Goal: Use online tool/utility: Utilize a website feature to perform a specific function

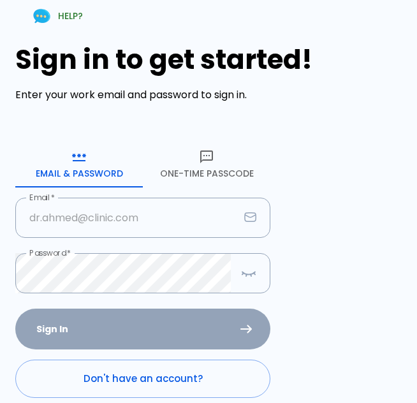
type input "[EMAIL_ADDRESS][DOMAIN_NAME]"
click at [153, 344] on div "Sign In Don't have an account? Forgot Password ?" at bounding box center [142, 382] width 255 height 147
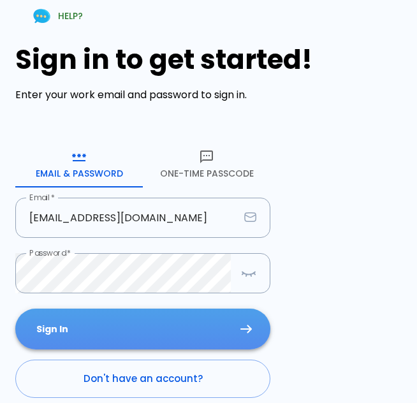
click at [98, 335] on button "Sign In" at bounding box center [142, 329] width 255 height 41
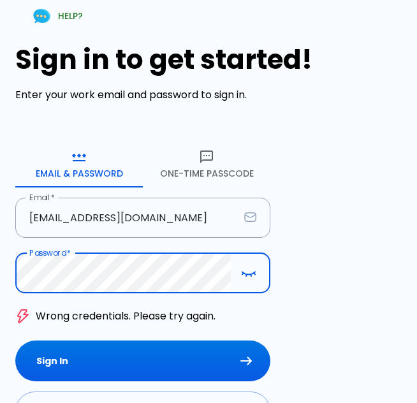
click at [250, 276] on icon "button" at bounding box center [248, 274] width 15 height 16
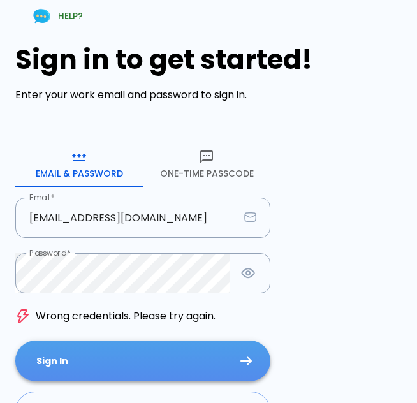
click at [59, 356] on button "Sign In" at bounding box center [142, 361] width 255 height 41
click at [49, 365] on button "Sign In" at bounding box center [142, 361] width 255 height 41
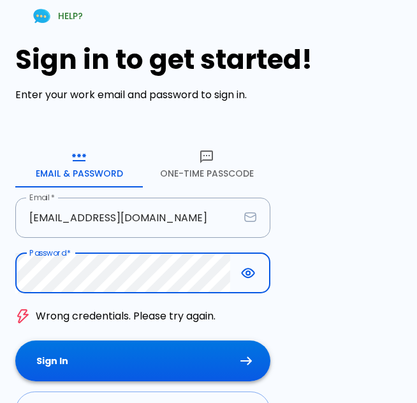
click at [105, 369] on button "Sign In" at bounding box center [142, 361] width 255 height 41
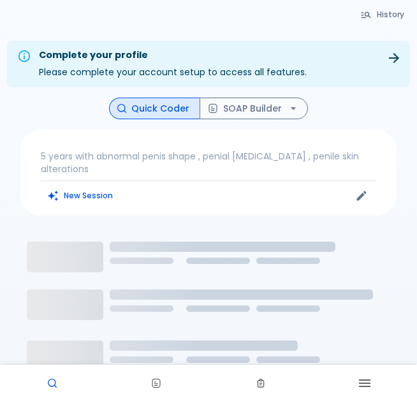
click at [140, 156] on p "5 years with abnormal penis shape , penial [MEDICAL_DATA] , penile skin alterat…" at bounding box center [209, 163] width 336 height 26
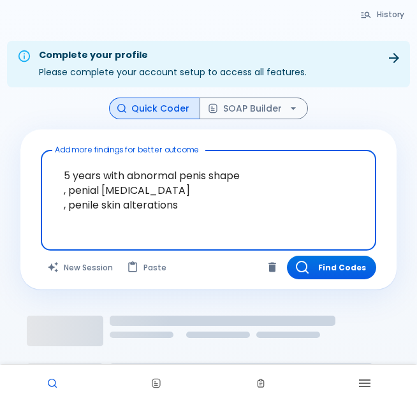
click at [181, 207] on textarea "5 years with abnormal penis shape , penial [MEDICAL_DATA] , penile skin alterat…" at bounding box center [209, 191] width 318 height 70
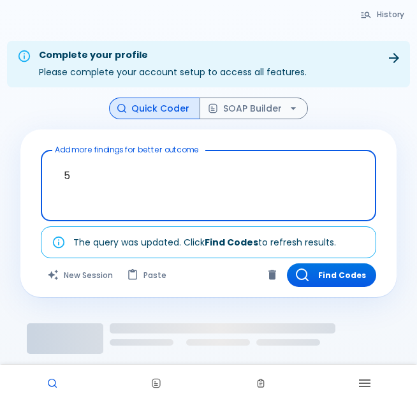
type textarea "5"
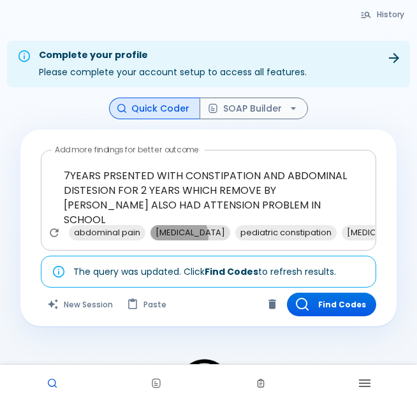
click at [178, 234] on span "[MEDICAL_DATA]" at bounding box center [191, 232] width 80 height 15
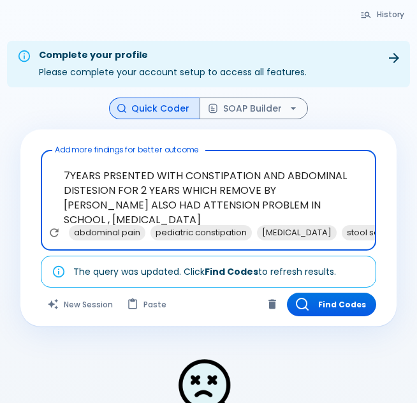
drag, startPoint x: 254, startPoint y: 206, endPoint x: 296, endPoint y: 206, distance: 41.5
click at [296, 206] on textarea "7YEARS PRSENTED WITH CONSTIPATION AND ABDOMINAL DISTESION FOR 2 YEARS WHICH REM…" at bounding box center [209, 191] width 318 height 70
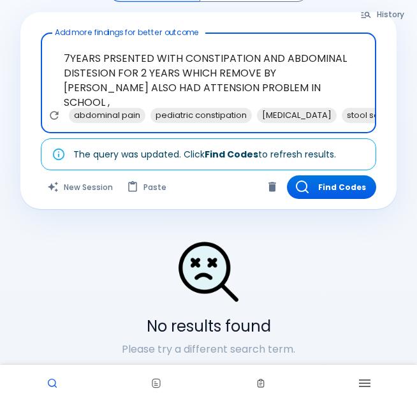
scroll to position [54, 0]
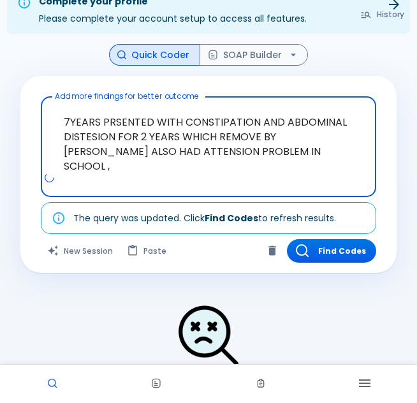
click at [255, 153] on textarea "7YEARS PRSENTED WITH CONSTIPATION AND ABDOMINAL DISTESION FOR 2 YEARS WHICH REM…" at bounding box center [209, 137] width 318 height 70
type textarea "7YEARS PRSENTED WITH CONSTIPATION AND ABDOMINAL DISTESION FOR 2 YEARS WHICH REM…"
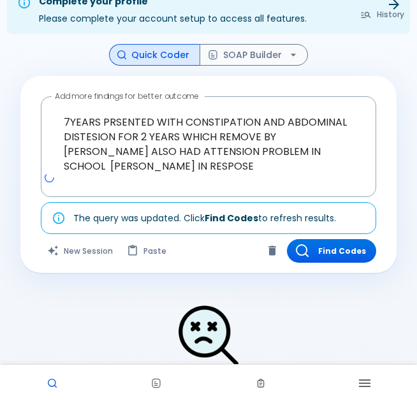
click at [345, 270] on div "Add more findings for better outcome 7YEARS PRSENTED WITH CONSTIPATION AND ABDO…" at bounding box center [208, 174] width 377 height 197
click at [349, 255] on button "Find Codes" at bounding box center [331, 251] width 89 height 24
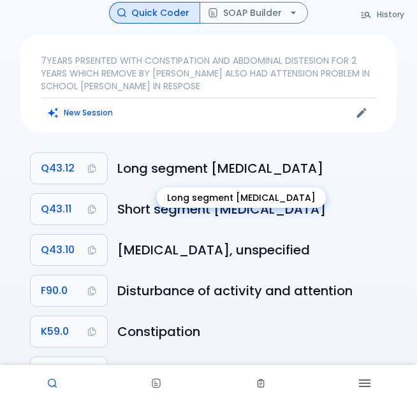
scroll to position [116, 0]
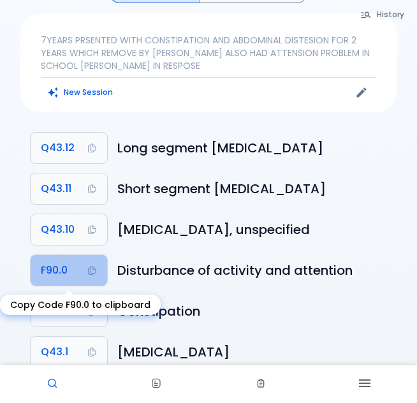
click at [63, 280] on button "F90.0" at bounding box center [69, 270] width 77 height 31
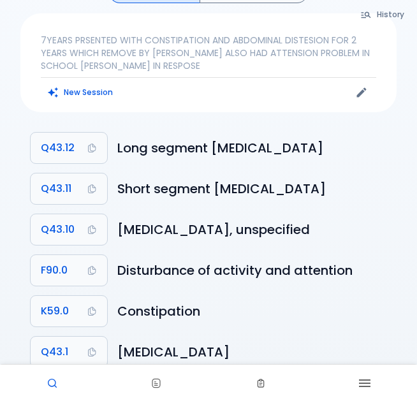
click at [417, 221] on html "↧ pull to refresh ↧ Essential Clinical Tools Quick Coder SOAP Builder Patient E…" at bounding box center [208, 144] width 417 height 520
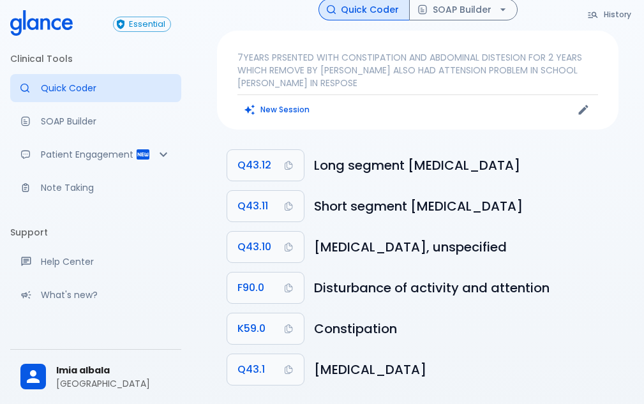
scroll to position [0, 0]
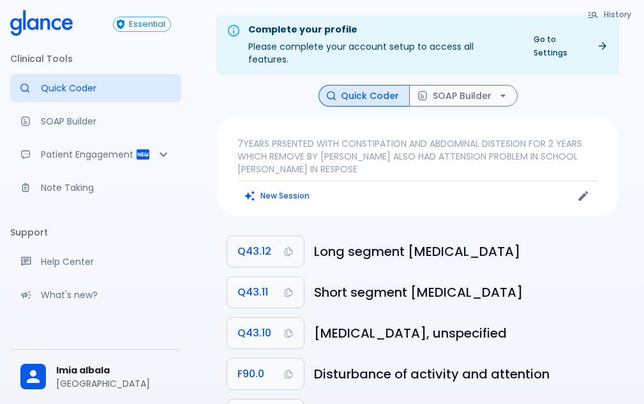
click at [287, 144] on p "7YEARS PRSENTED WITH CONSTIPATION AND ABDOMINAL DISTESION FOR 2 YEARS WHICH REM…" at bounding box center [417, 156] width 361 height 38
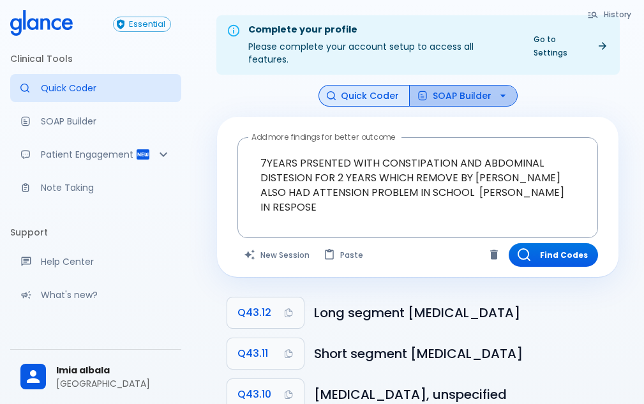
click at [417, 94] on icon "button" at bounding box center [502, 95] width 5 height 3
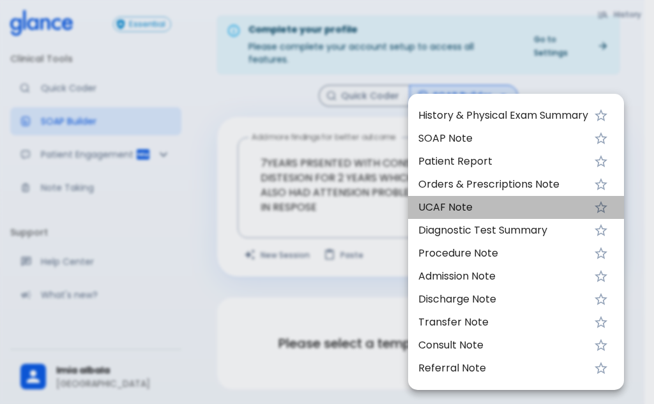
click at [417, 210] on span "UCAF Note" at bounding box center [503, 207] width 170 height 15
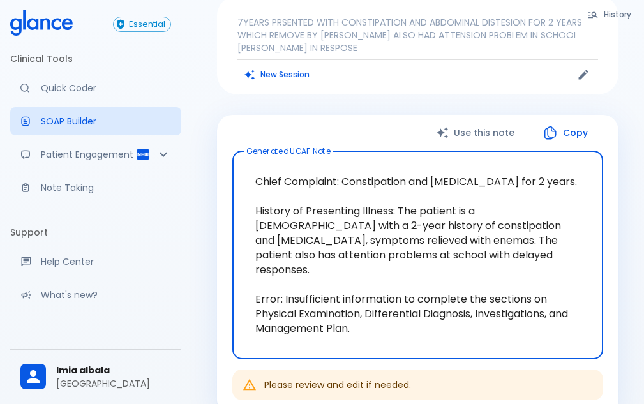
scroll to position [191, 0]
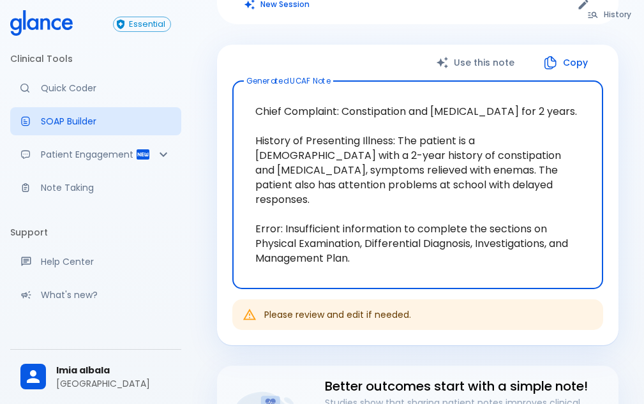
drag, startPoint x: 397, startPoint y: 141, endPoint x: 483, endPoint y: 188, distance: 98.3
click at [417, 188] on textarea "Chief Complaint: Constipation and [MEDICAL_DATA] for 2 years. History of Presen…" at bounding box center [417, 184] width 353 height 187
click at [417, 55] on icon "button" at bounding box center [550, 62] width 15 height 15
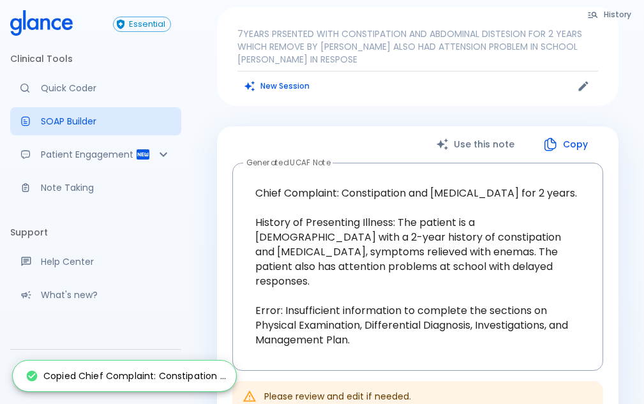
scroll to position [0, 0]
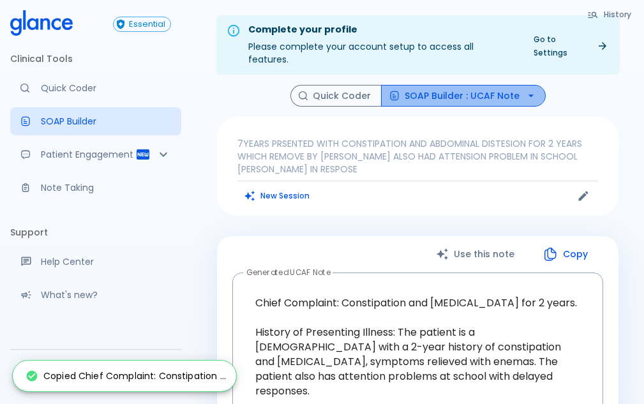
click at [417, 89] on icon "button" at bounding box center [531, 95] width 13 height 13
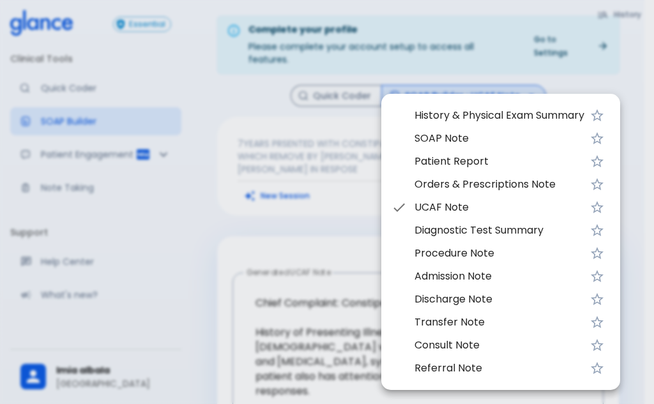
click at [417, 346] on span "Consult Note" at bounding box center [499, 345] width 170 height 15
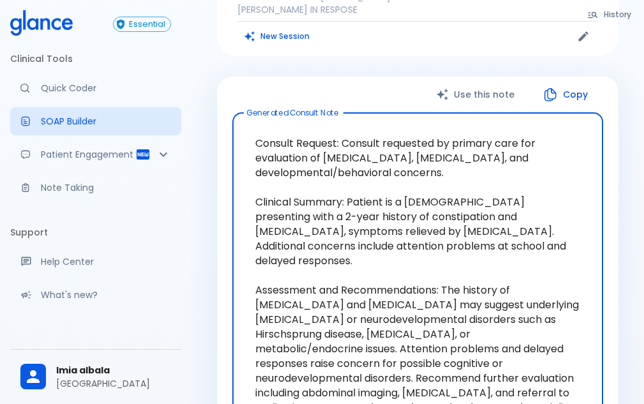
scroll to position [226, 0]
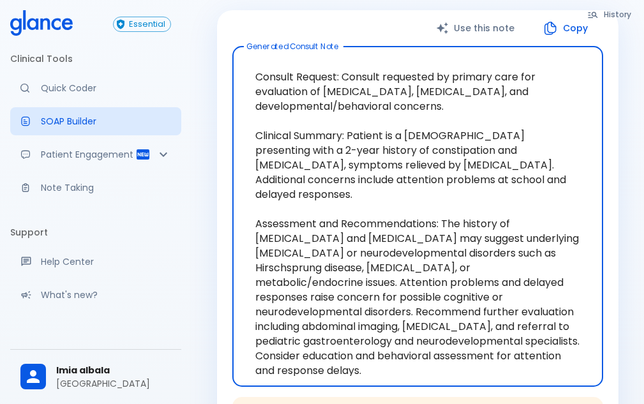
drag, startPoint x: 472, startPoint y: 313, endPoint x: 423, endPoint y: 343, distance: 57.0
click at [417, 343] on textarea "Consult Request: Consult requested by primary care for evaluation of [MEDICAL_D…" at bounding box center [417, 216] width 353 height 319
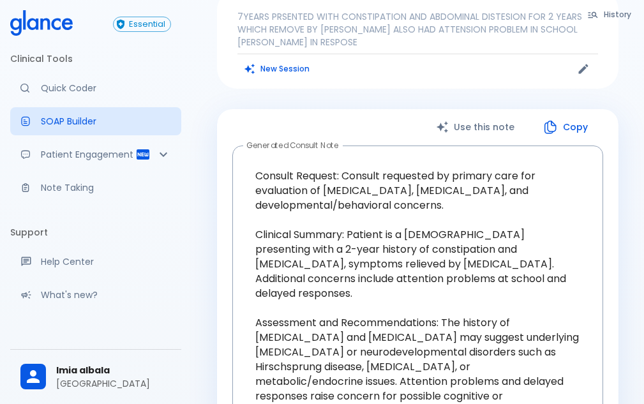
scroll to position [128, 0]
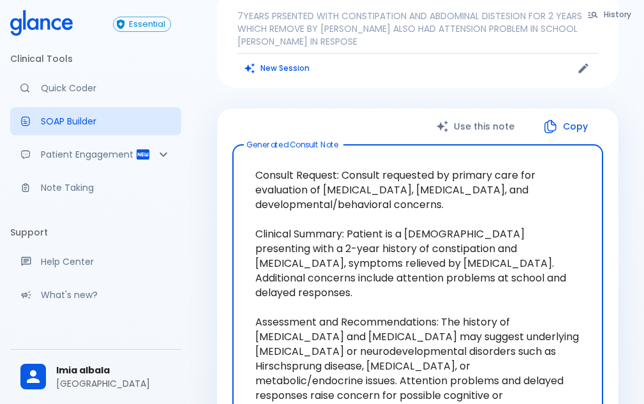
drag, startPoint x: 347, startPoint y: 220, endPoint x: 537, endPoint y: 284, distance: 200.8
click at [417, 284] on textarea "Consult Request: Consult requested by primary care for evaluation of [MEDICAL_D…" at bounding box center [417, 314] width 353 height 319
